Goal: Transaction & Acquisition: Purchase product/service

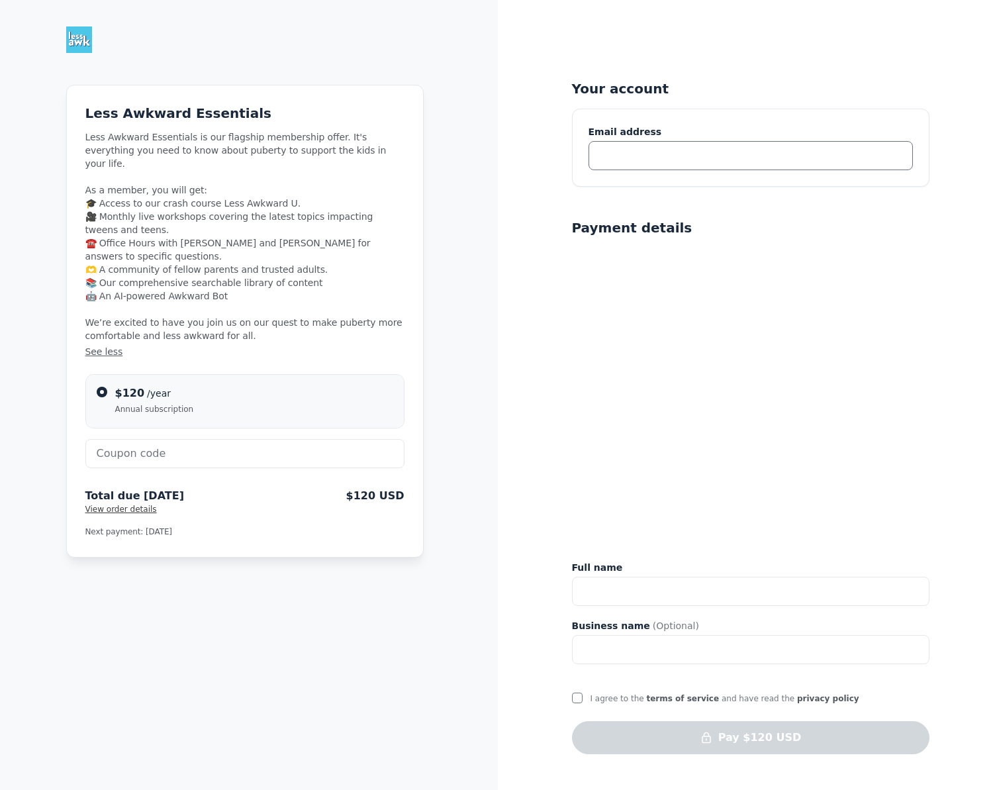
click at [632, 169] on input "text" at bounding box center [750, 155] width 324 height 29
type input "[EMAIL_ADDRESS][DOMAIN_NAME]"
type input "[PERSON_NAME]"
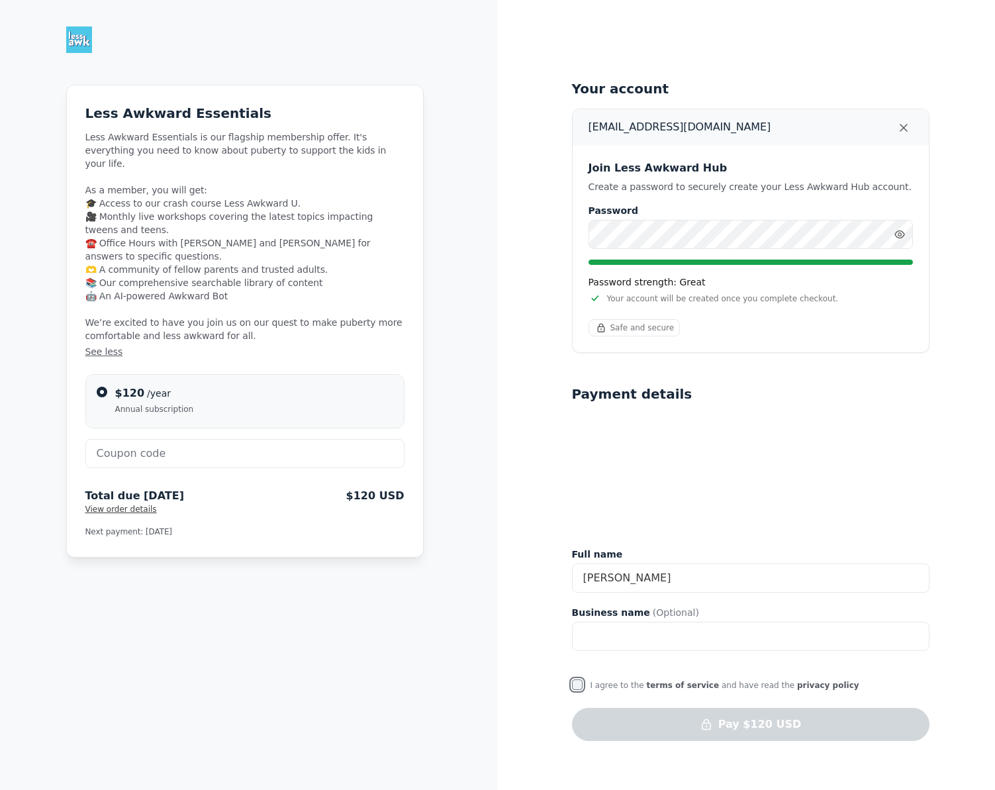
click at [579, 685] on input "I agree to the terms of service and have read the privacy policy" at bounding box center [577, 684] width 11 height 11
checkbox input "true"
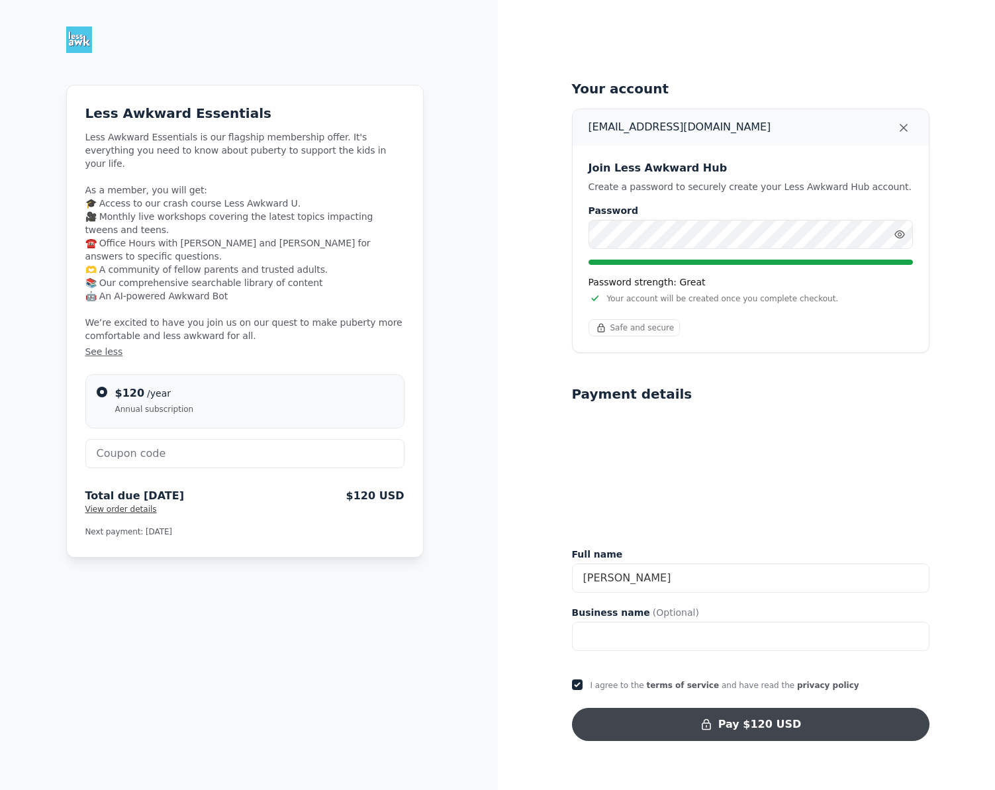
click at [698, 725] on button "Pay $120 USD" at bounding box center [750, 724] width 357 height 33
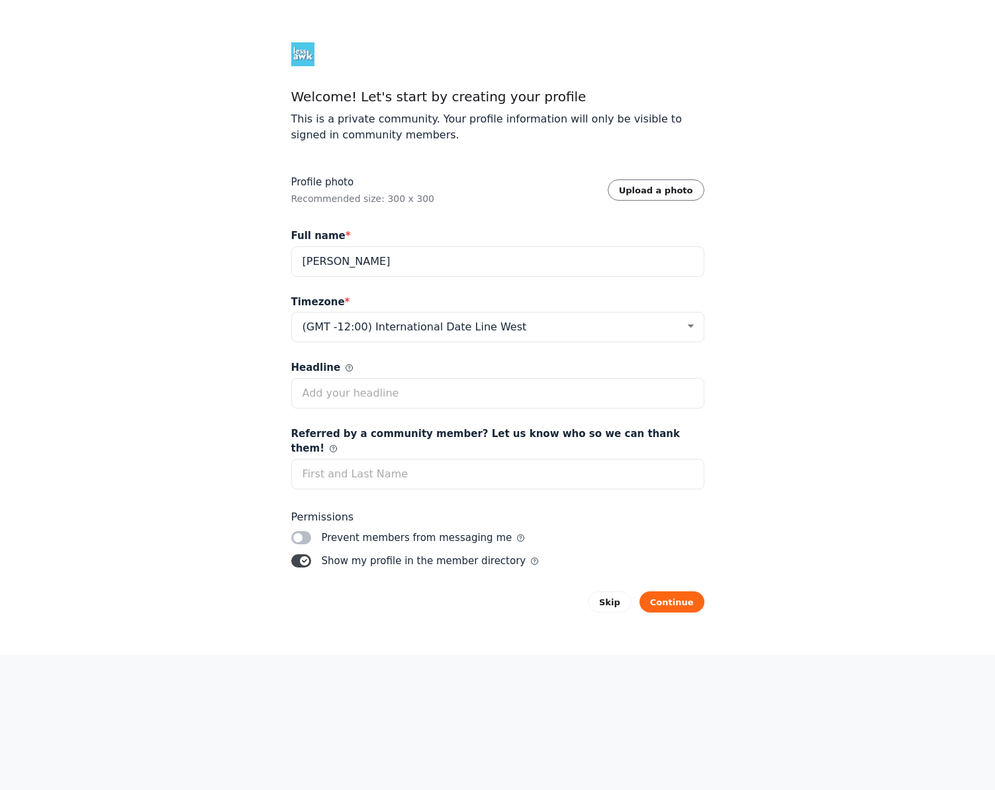
select select "Pacific Time ([GEOGRAPHIC_DATA] & [GEOGRAPHIC_DATA])"
